Goal: Obtain resource: Download file/media

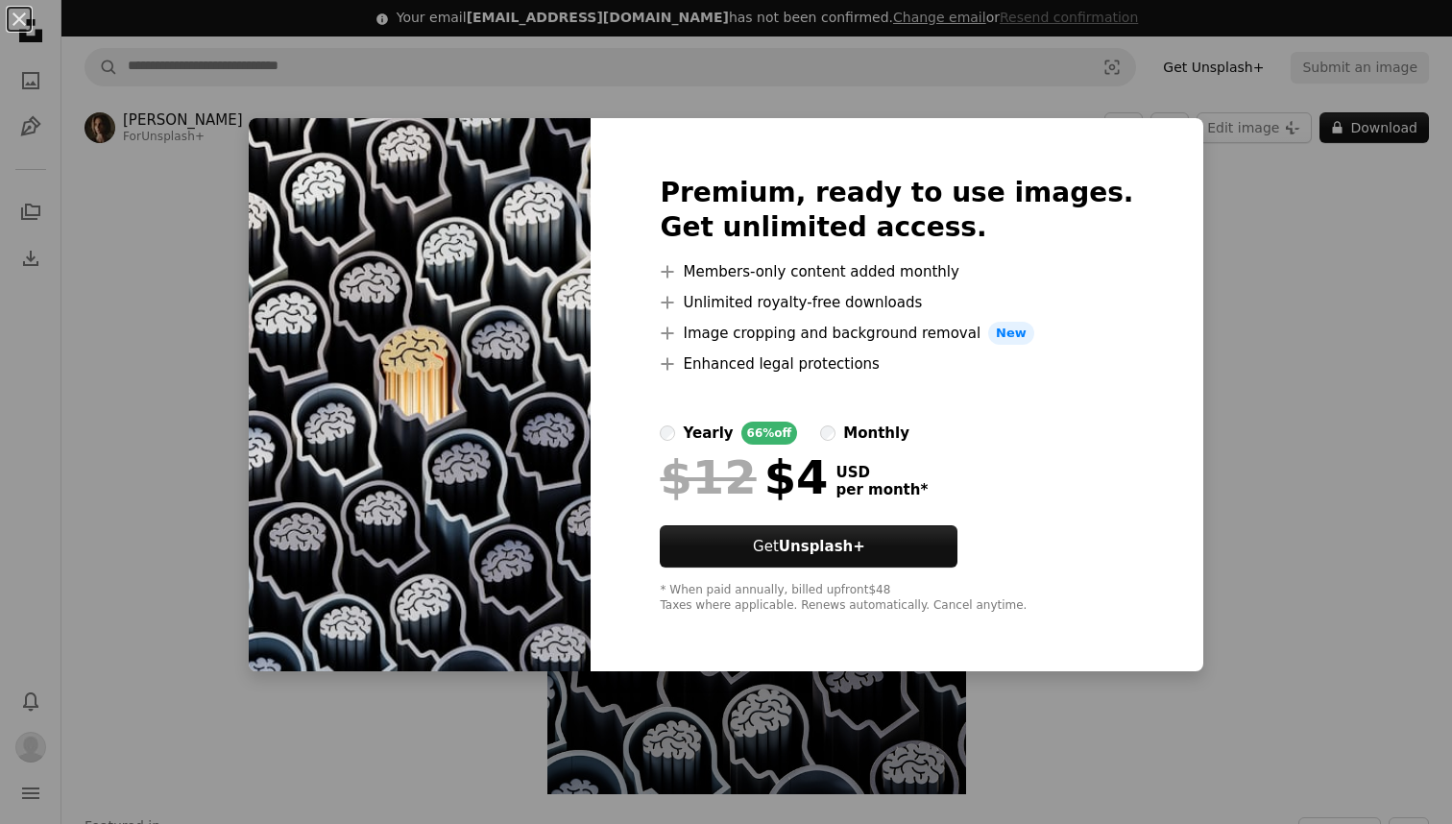
click at [1251, 362] on div "An X shape Premium, ready to use images. Get unlimited access. A plus sign Memb…" at bounding box center [726, 412] width 1452 height 824
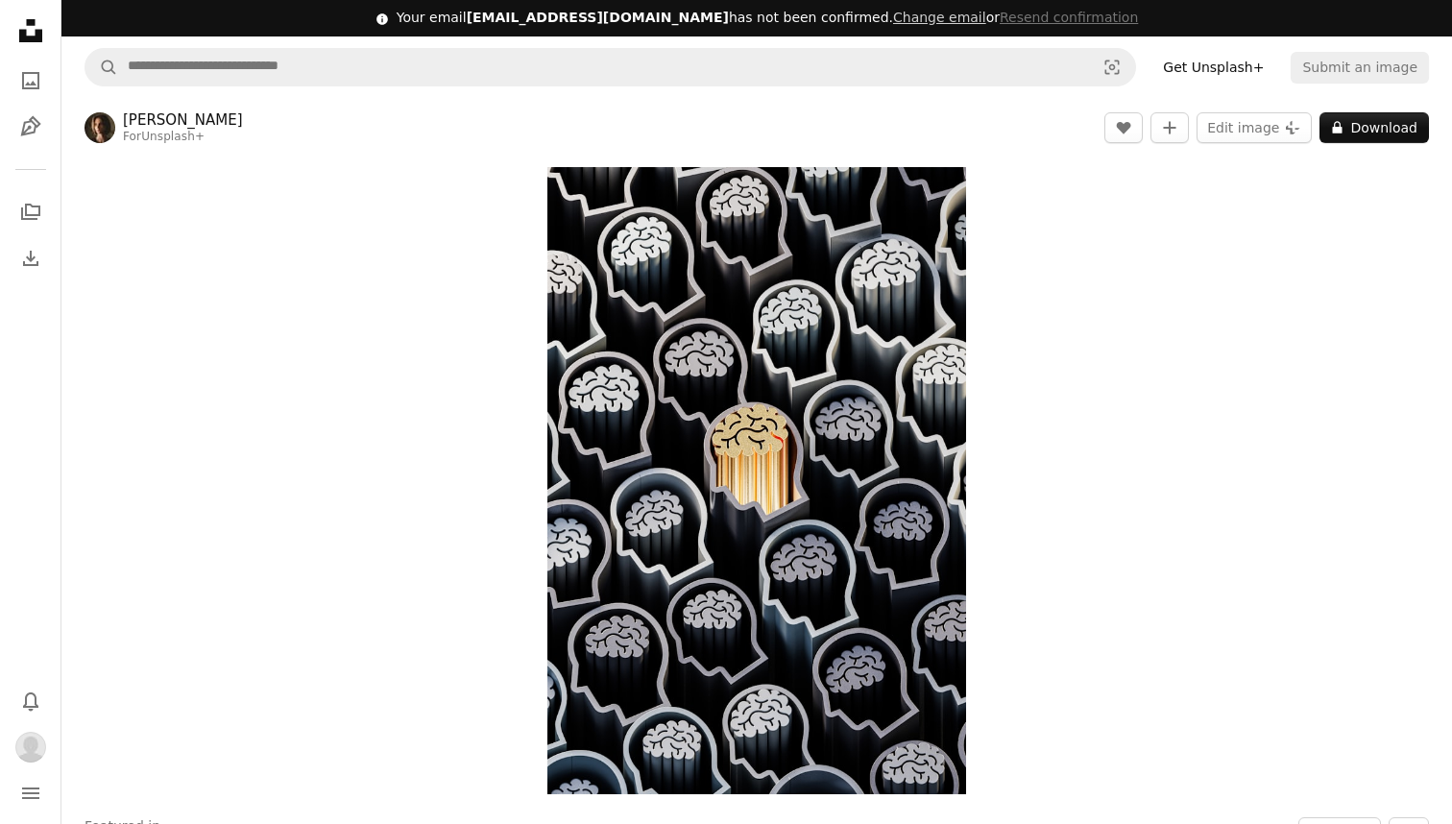
click at [337, 267] on div "Zoom in" at bounding box center [756, 481] width 1391 height 646
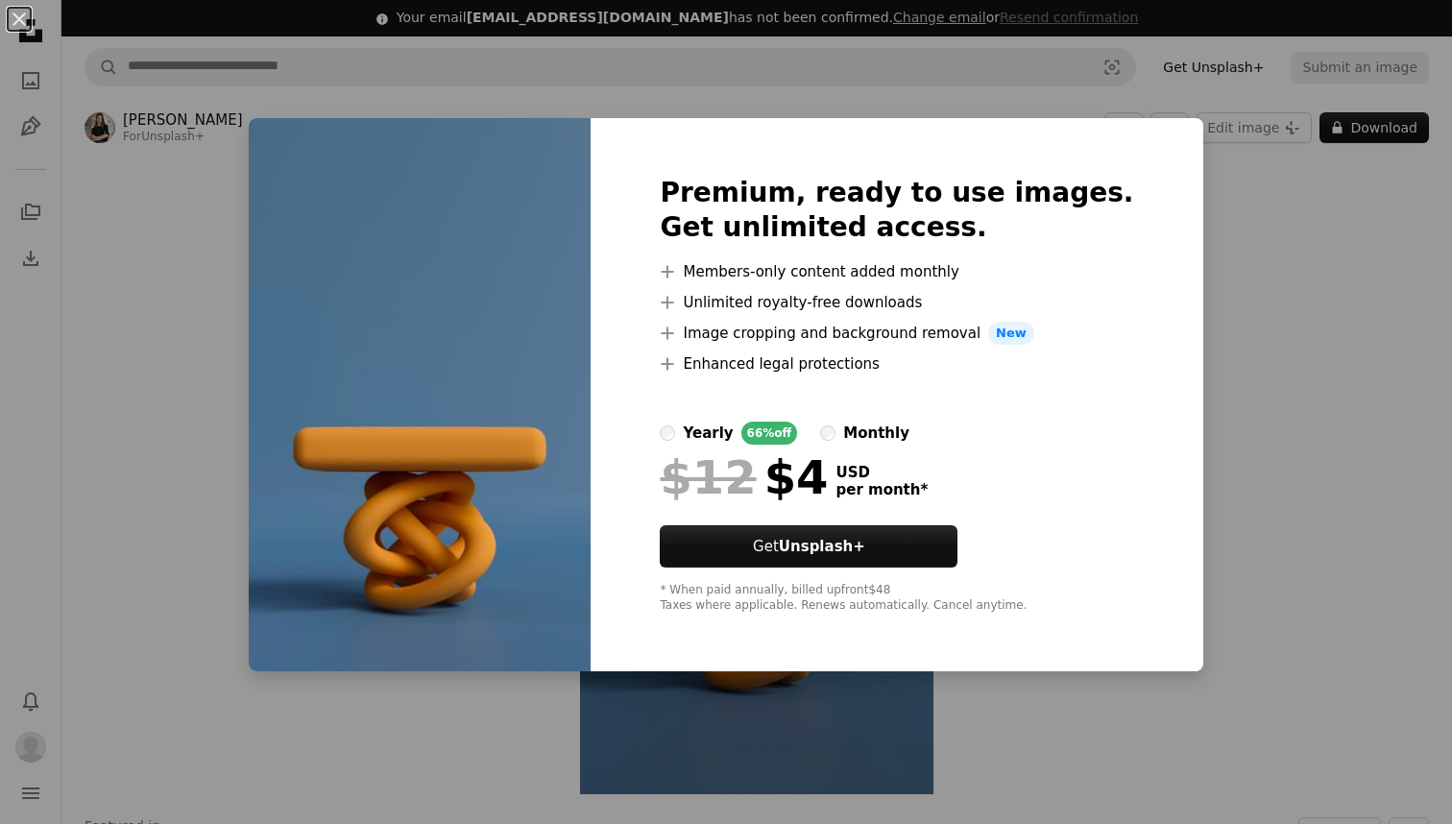
click at [1256, 275] on div "An X shape Premium, ready to use images. Get unlimited access. A plus sign Memb…" at bounding box center [726, 412] width 1452 height 824
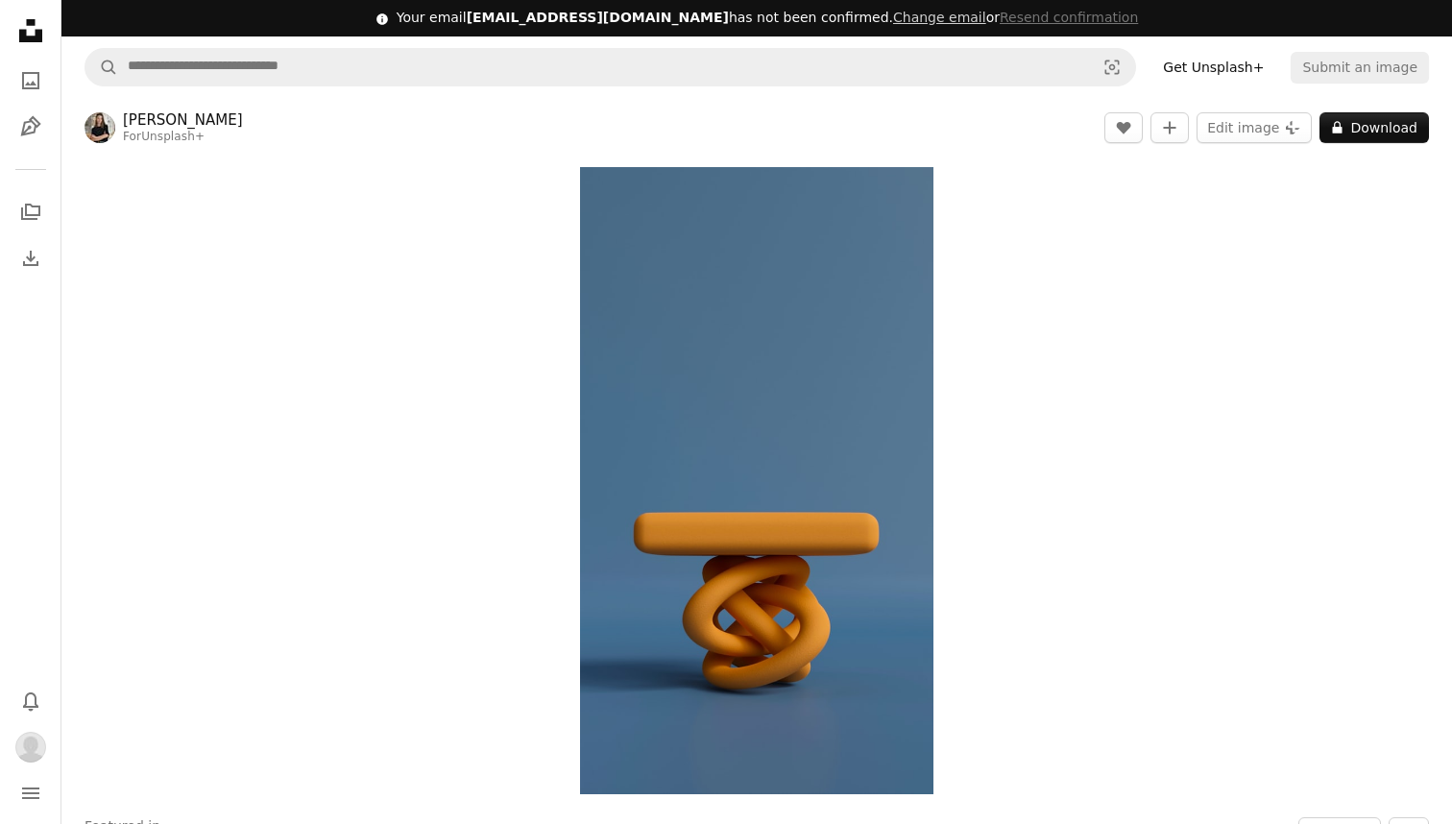
click at [461, 364] on div "Zoom in" at bounding box center [756, 481] width 1391 height 646
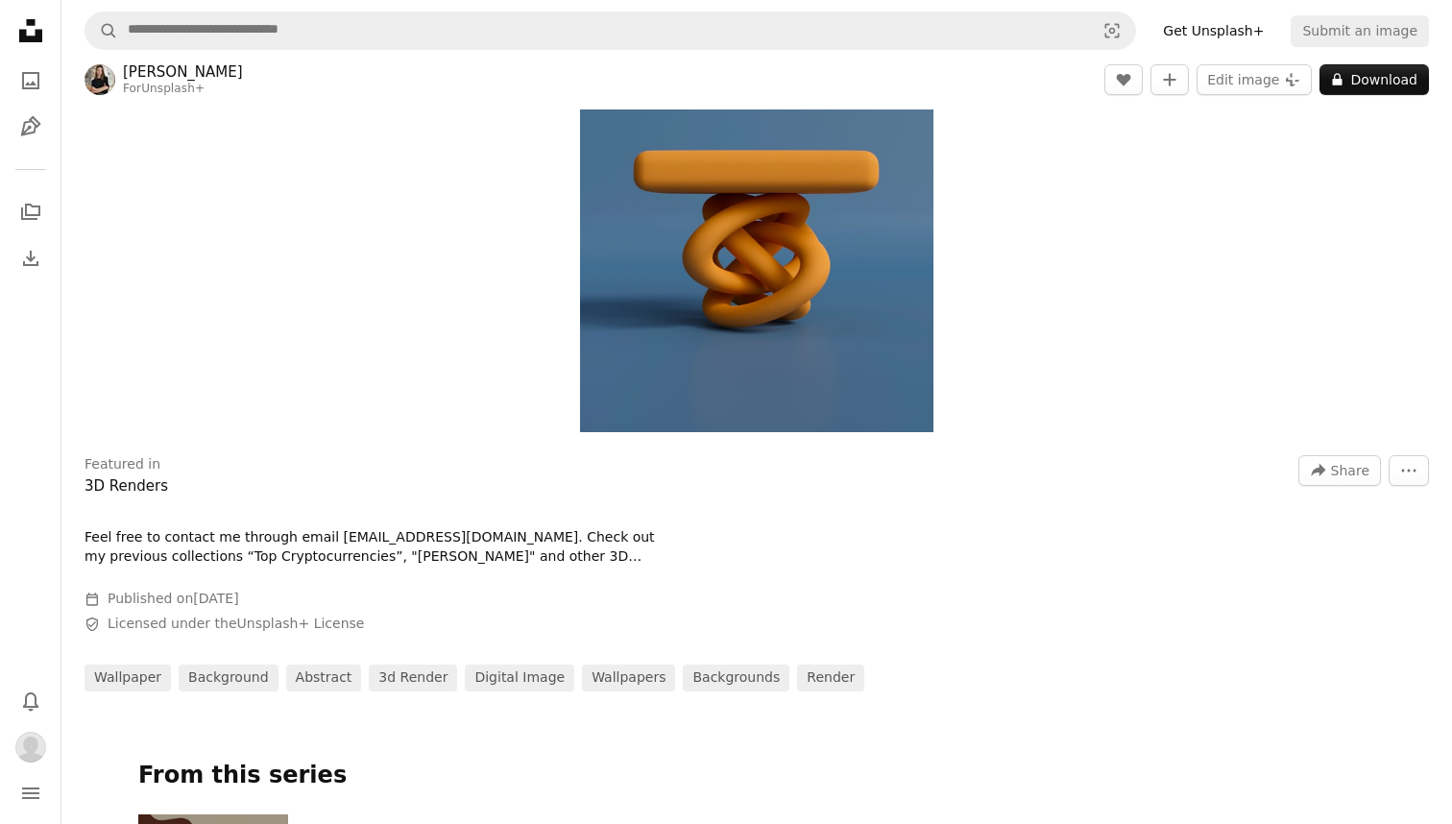
scroll to position [376, 0]
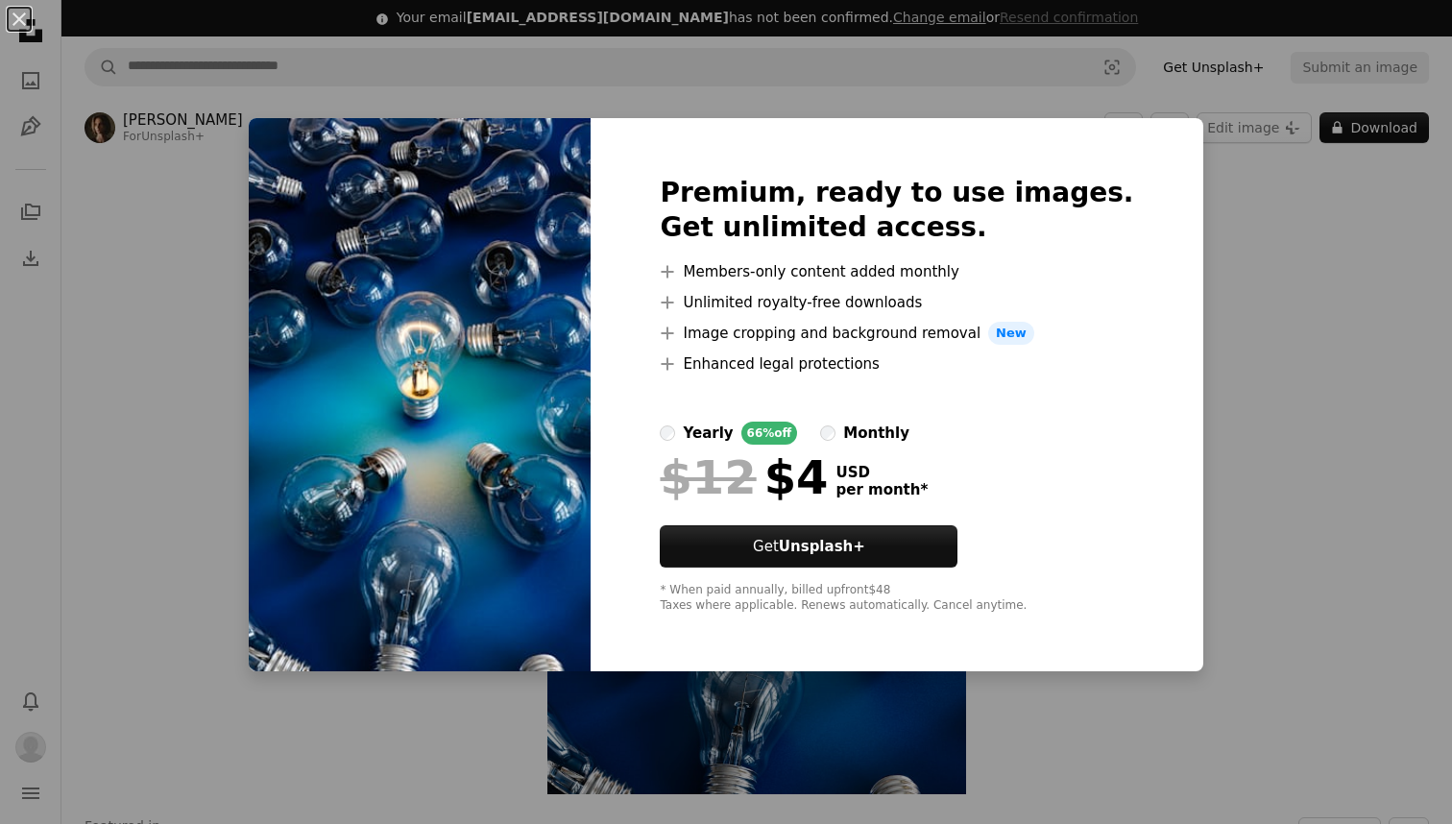
click at [1382, 350] on div "An X shape Premium, ready to use images. Get unlimited access. A plus sign Memb…" at bounding box center [726, 412] width 1452 height 824
